Goal: Task Accomplishment & Management: Manage account settings

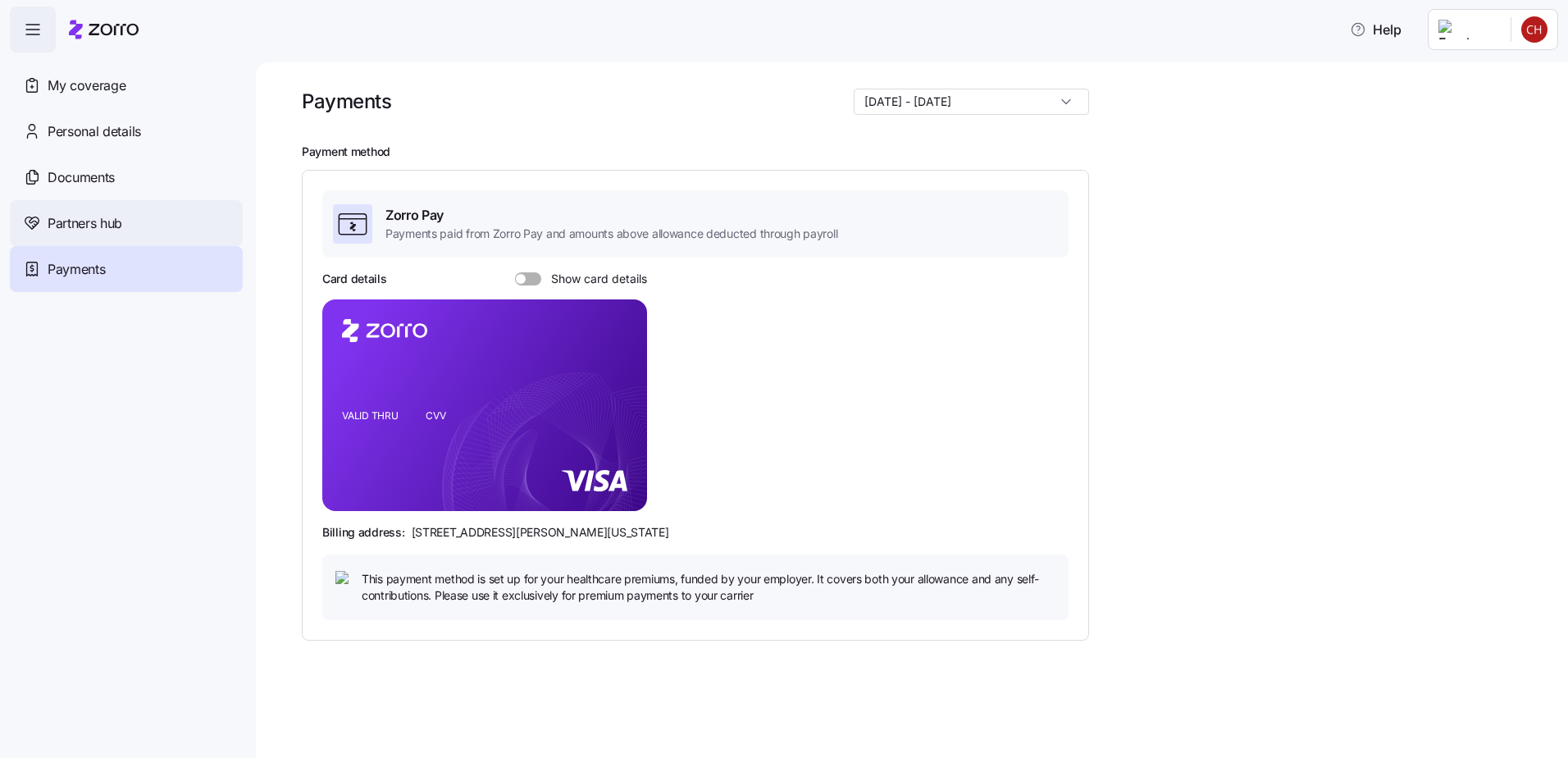
click at [134, 220] on div "Partners hub" at bounding box center [126, 223] width 233 height 46
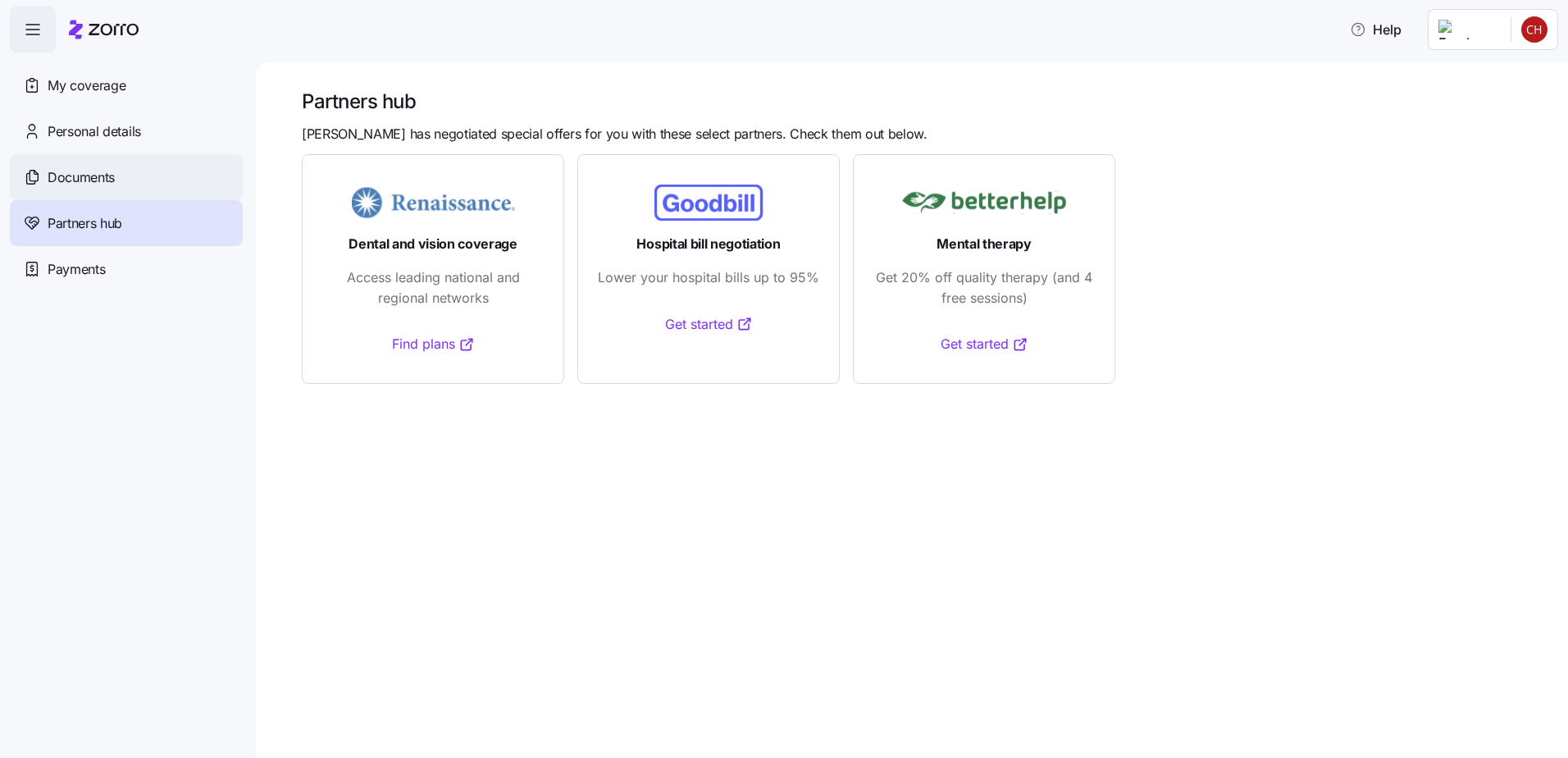
click at [101, 181] on span "Documents" at bounding box center [81, 177] width 67 height 20
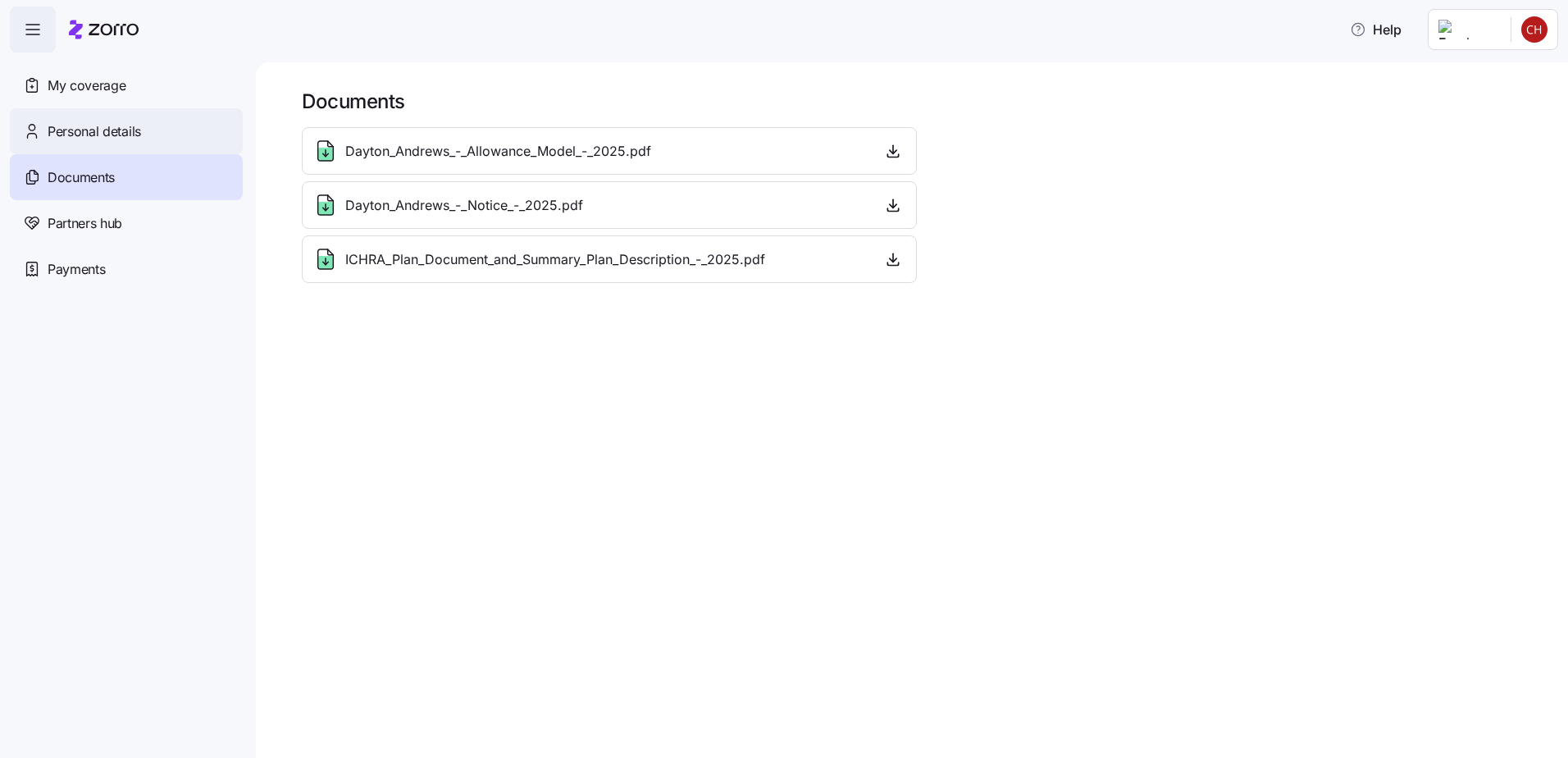
click at [70, 130] on span "Personal details" at bounding box center [94, 131] width 94 height 20
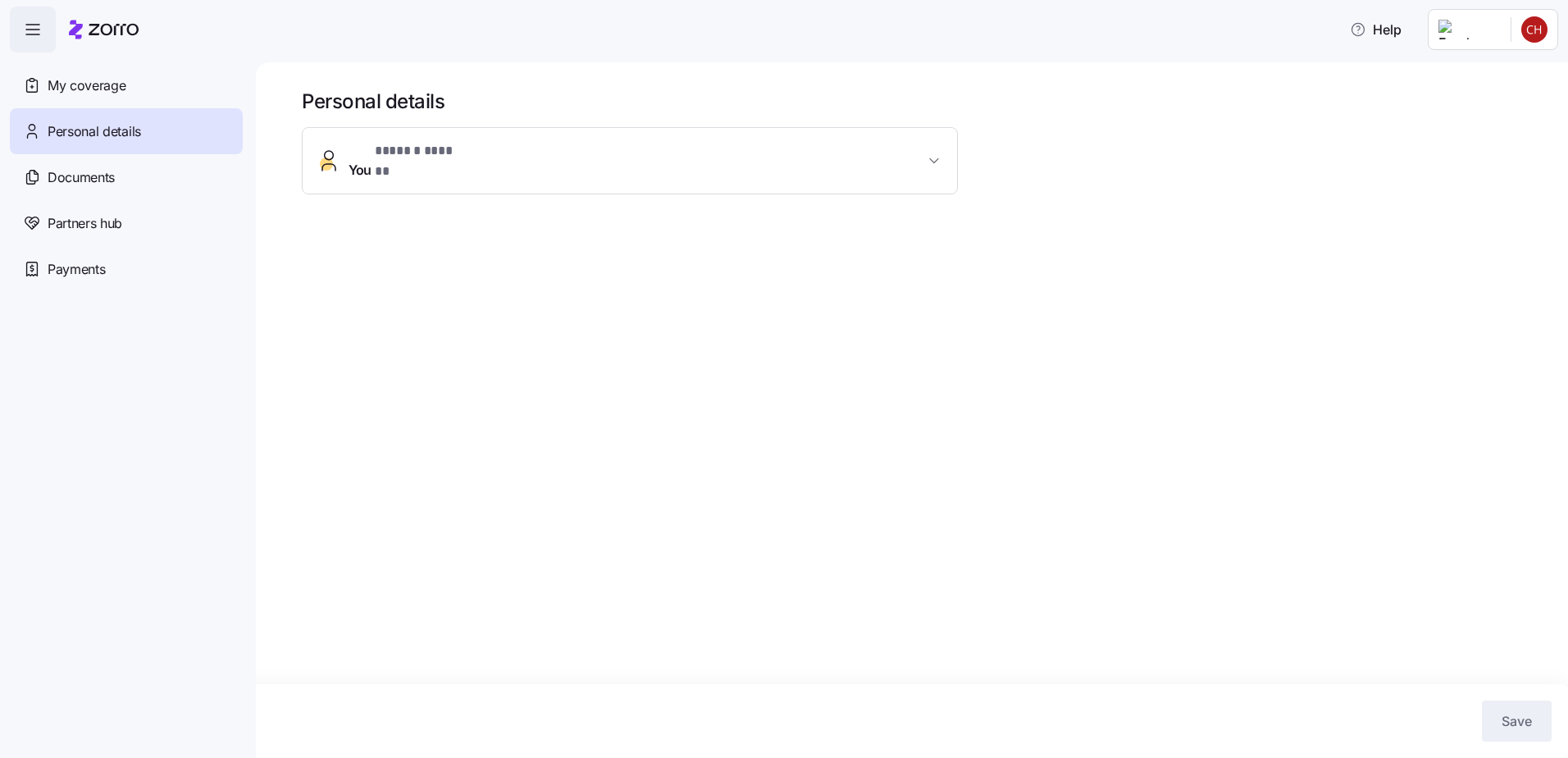
click at [942, 152] on span "button" at bounding box center [934, 161] width 20 height 16
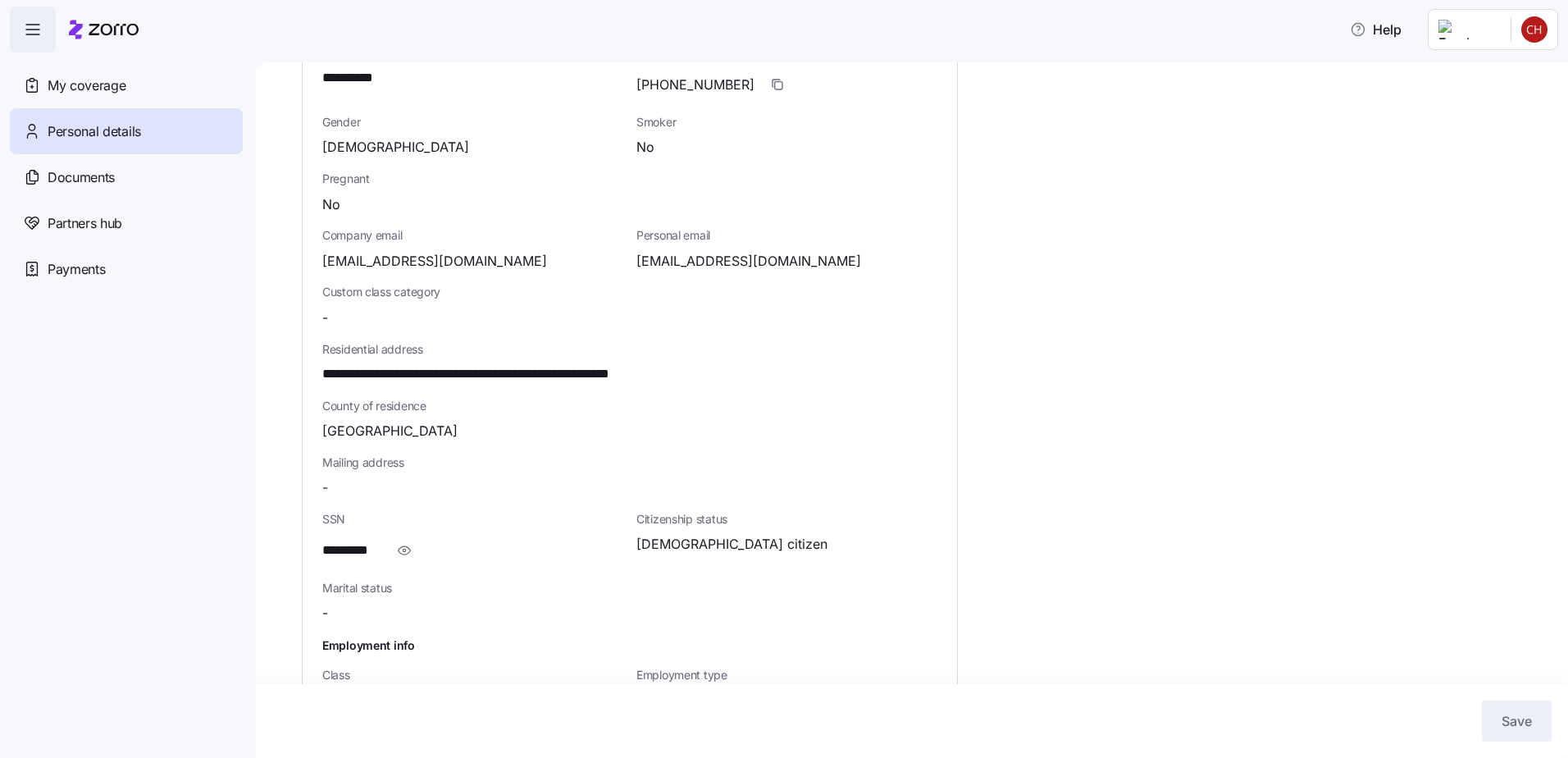
scroll to position [181, 0]
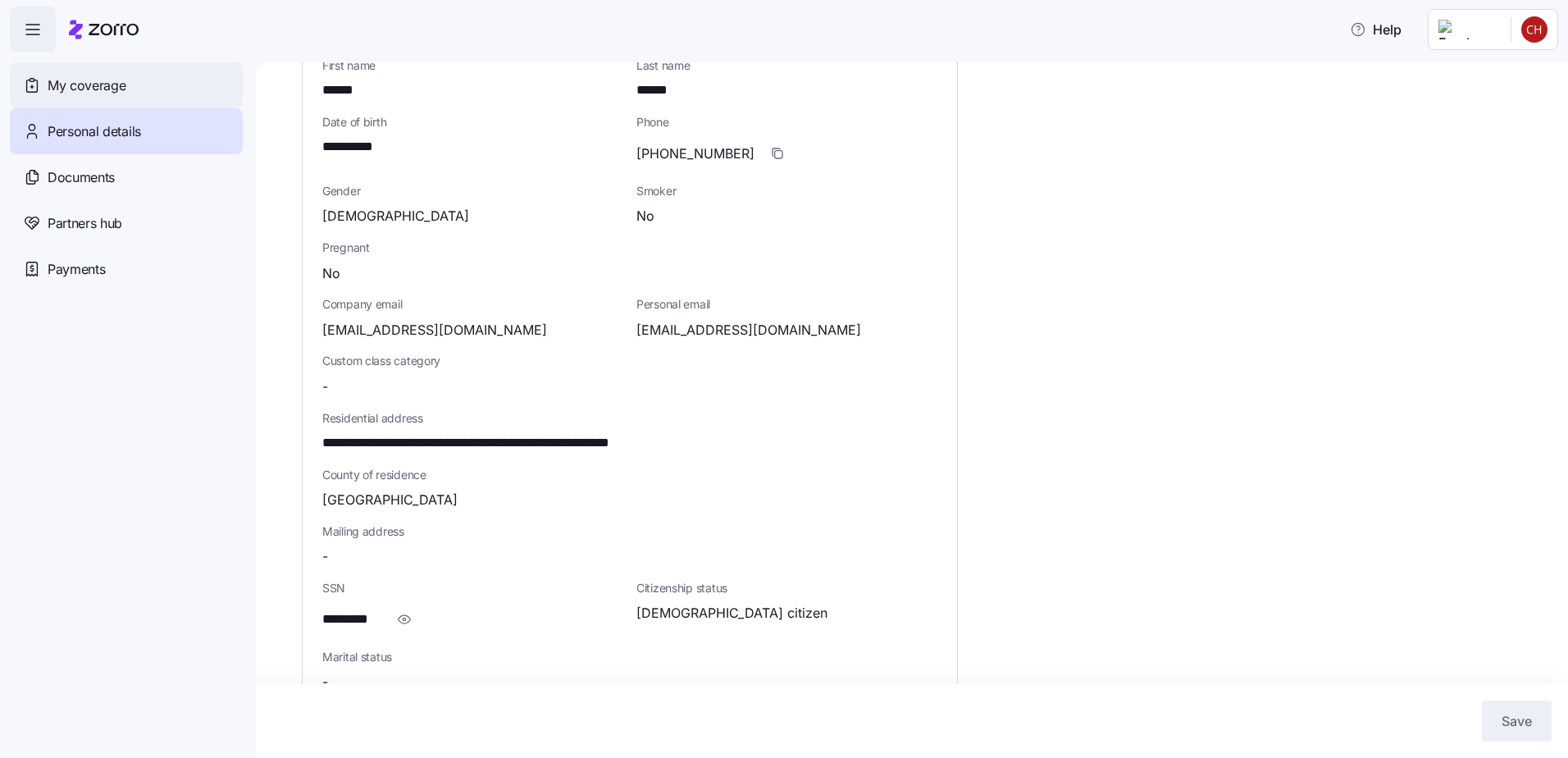
click at [109, 82] on span "My coverage" at bounding box center [86, 86] width 78 height 20
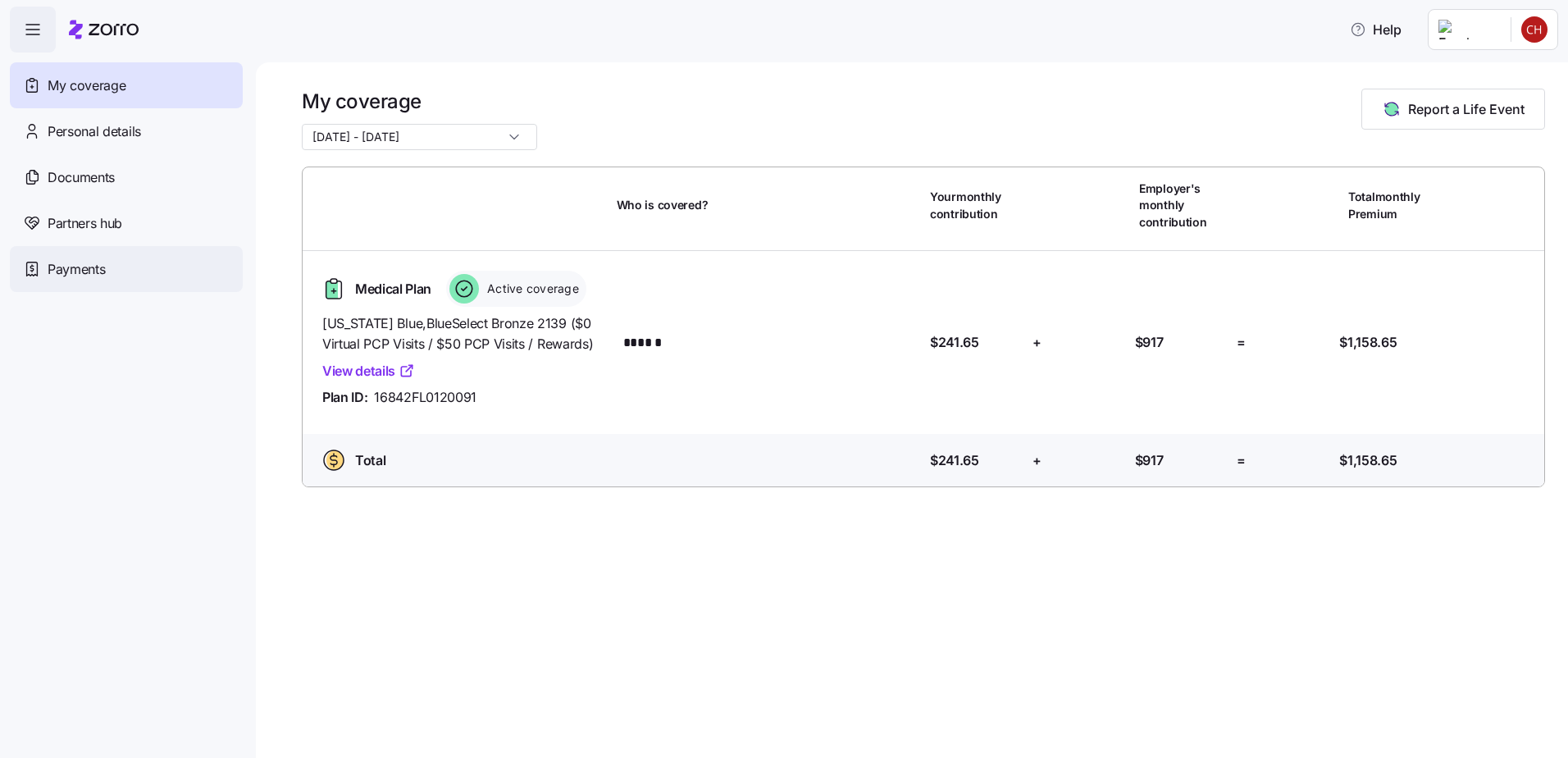
click at [73, 276] on span "Payments" at bounding box center [76, 269] width 57 height 20
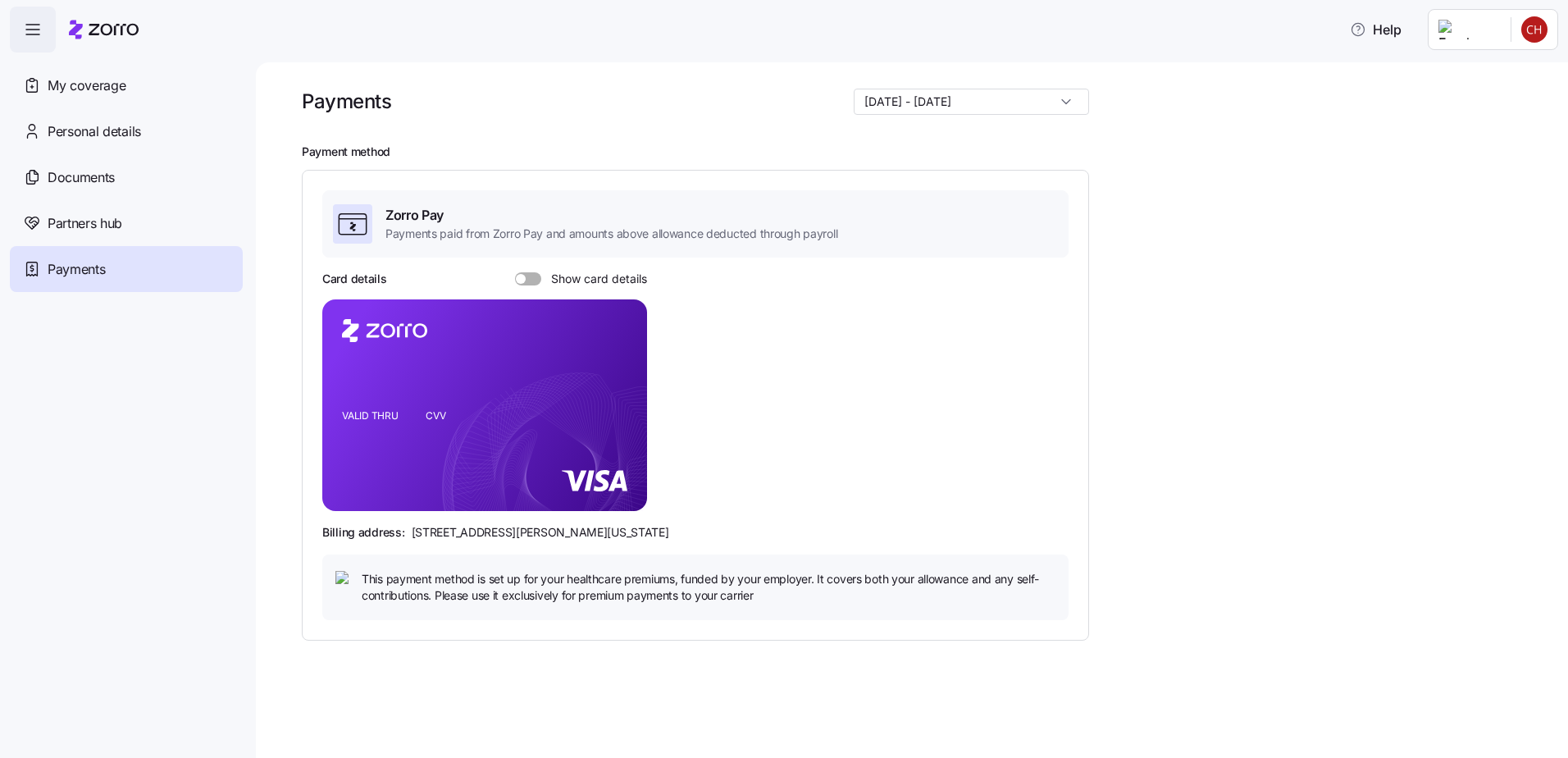
click at [538, 273] on label "Show card details" at bounding box center [581, 279] width 132 height 13
click at [515, 273] on input "Show card details" at bounding box center [515, 273] width 0 height 0
